Goal: Answer question/provide support: Share knowledge or assist other users

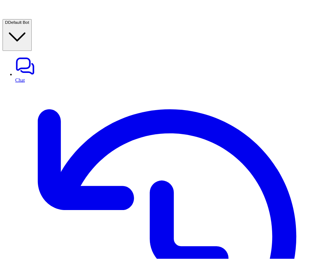
scroll to position [40, 0]
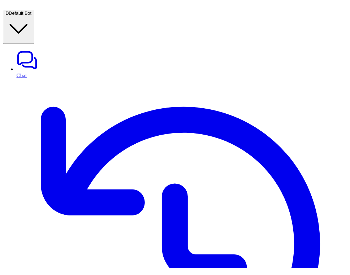
scroll to position [133, 0]
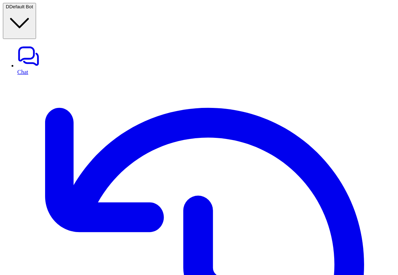
scroll to position [98, 0]
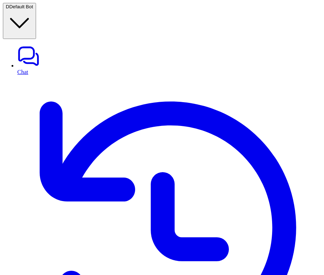
scroll to position [188, 0]
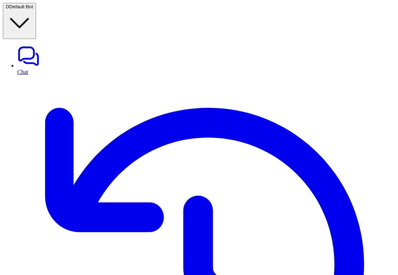
scroll to position [384, 0]
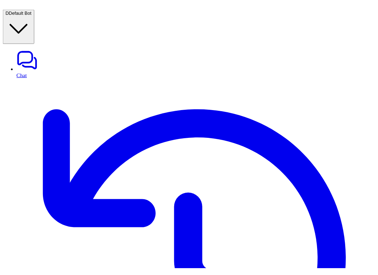
scroll to position [384, 0]
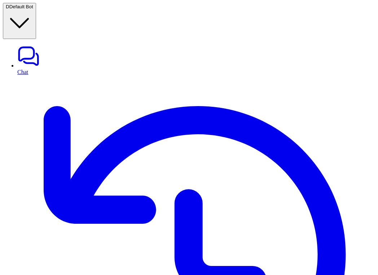
scroll to position [419, 0]
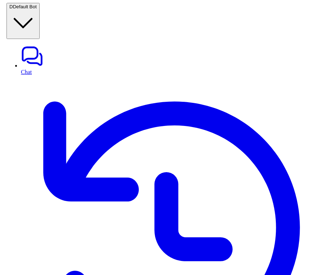
scroll to position [261, 0]
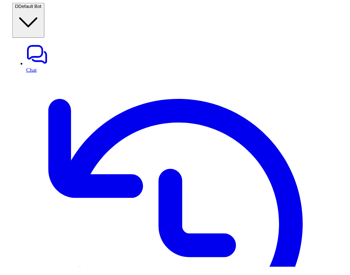
scroll to position [244, 0]
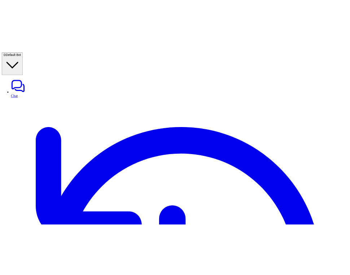
scroll to position [234, 0]
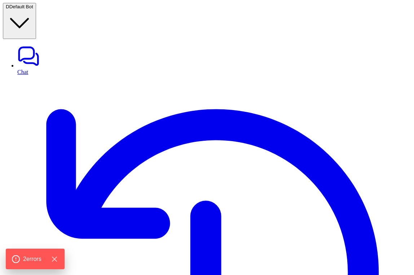
click at [28, 75] on link "History" at bounding box center [214, 275] width 394 height 401
type textarea "**********"
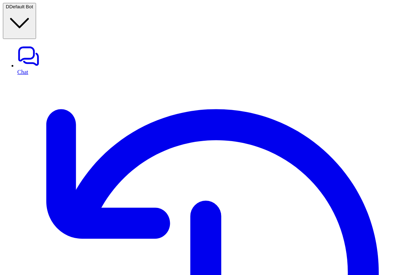
click at [31, 75] on link "History" at bounding box center [214, 275] width 394 height 401
click at [52, 45] on link "Chat" at bounding box center [214, 60] width 394 height 30
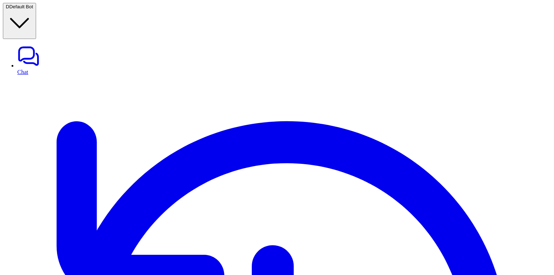
type textarea "**********"
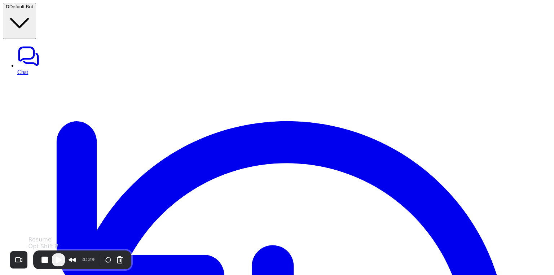
click at [58, 263] on span "Play Recording" at bounding box center [58, 259] width 9 height 9
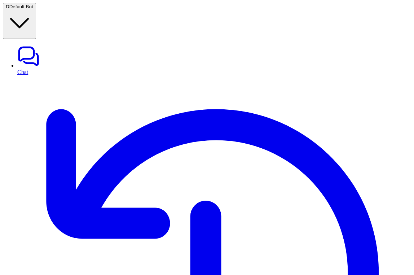
copy span "generic_operation_search_all"
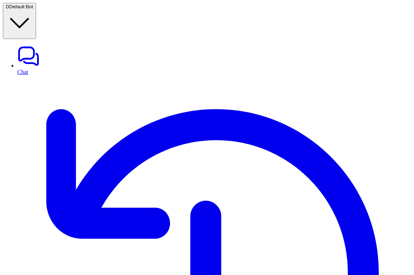
copy span "retrieve_sibling_documents"
copy span "generic_operation_search_all"
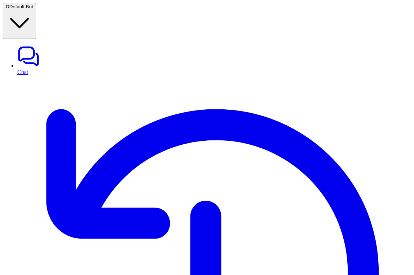
copy span "retrieve_relevant_articles"
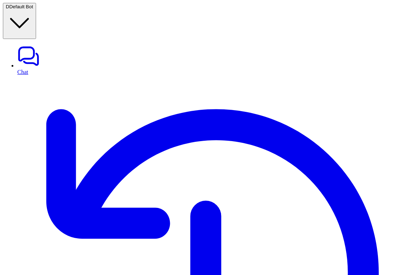
copy span "generic_operation_search_all"
copy span "retrieve_relevant_documents"
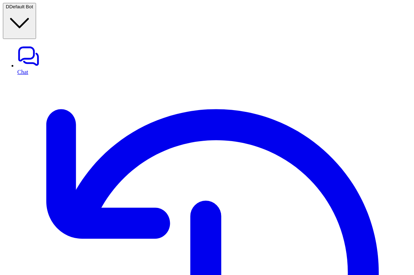
copy span "retrieve_sibling_documents"
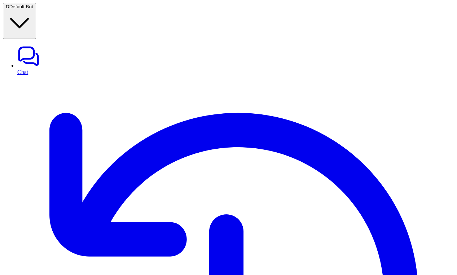
scroll to position [87, 0]
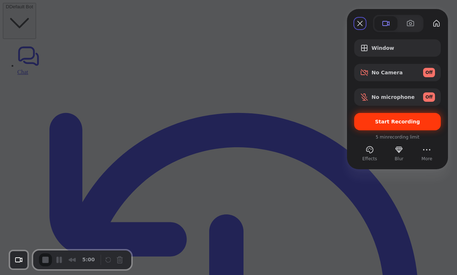
click at [387, 123] on span "Start Recording" at bounding box center [397, 122] width 45 height 6
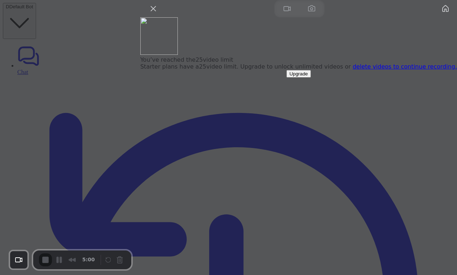
click at [368, 70] on link "delete videos to continue recording." at bounding box center [405, 66] width 104 height 7
click at [159, 14] on button "Close" at bounding box center [154, 9] width 12 height 12
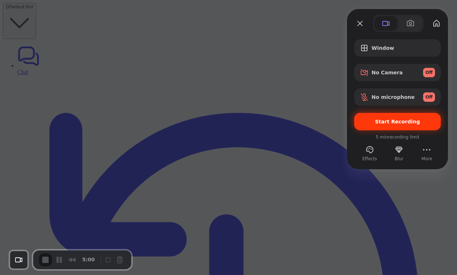
click at [401, 122] on span "Start Recording" at bounding box center [397, 122] width 45 height 6
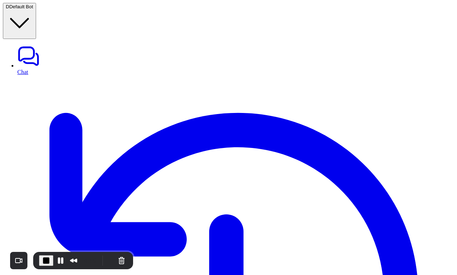
drag, startPoint x: 363, startPoint y: 118, endPoint x: 407, endPoint y: 120, distance: 44.1
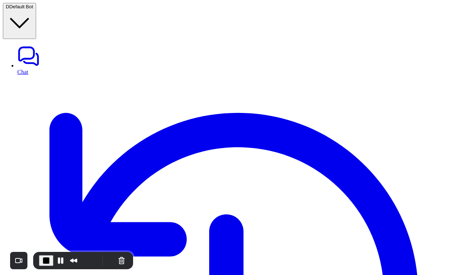
click at [57, 259] on button "Pause Recording" at bounding box center [61, 261] width 12 height 12
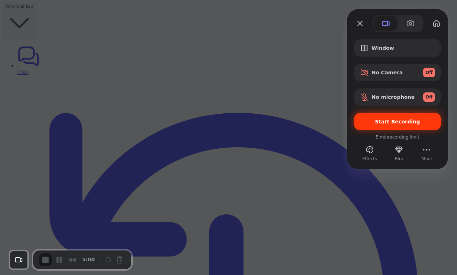
click at [381, 114] on div "Start Recording" at bounding box center [397, 121] width 87 height 17
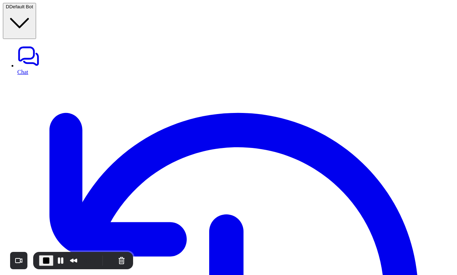
drag, startPoint x: 364, startPoint y: 118, endPoint x: 414, endPoint y: 119, distance: 50.5
click at [60, 259] on button "Pause Recording" at bounding box center [61, 261] width 12 height 12
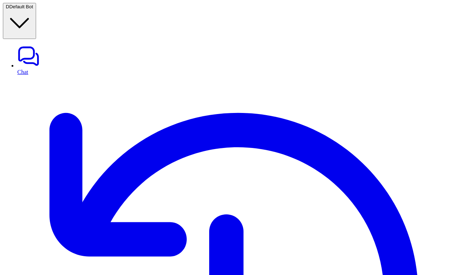
drag, startPoint x: 368, startPoint y: 118, endPoint x: 431, endPoint y: 118, distance: 63.8
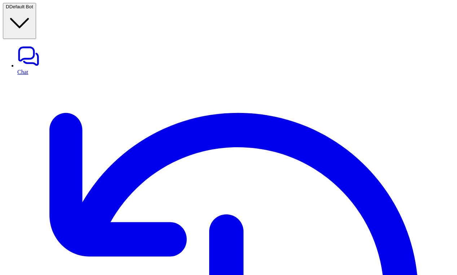
drag, startPoint x: 365, startPoint y: 126, endPoint x: 386, endPoint y: 126, distance: 21.3
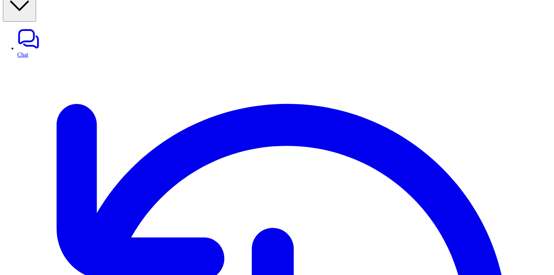
scroll to position [1, 0]
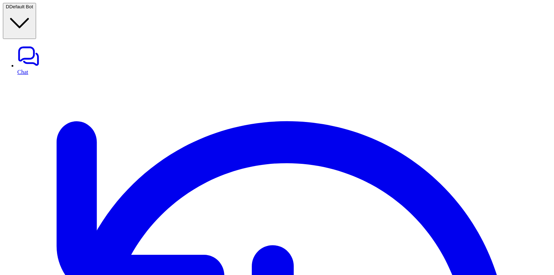
scroll to position [80, 0]
type textarea "**********"
